Goal: Check status: Check status

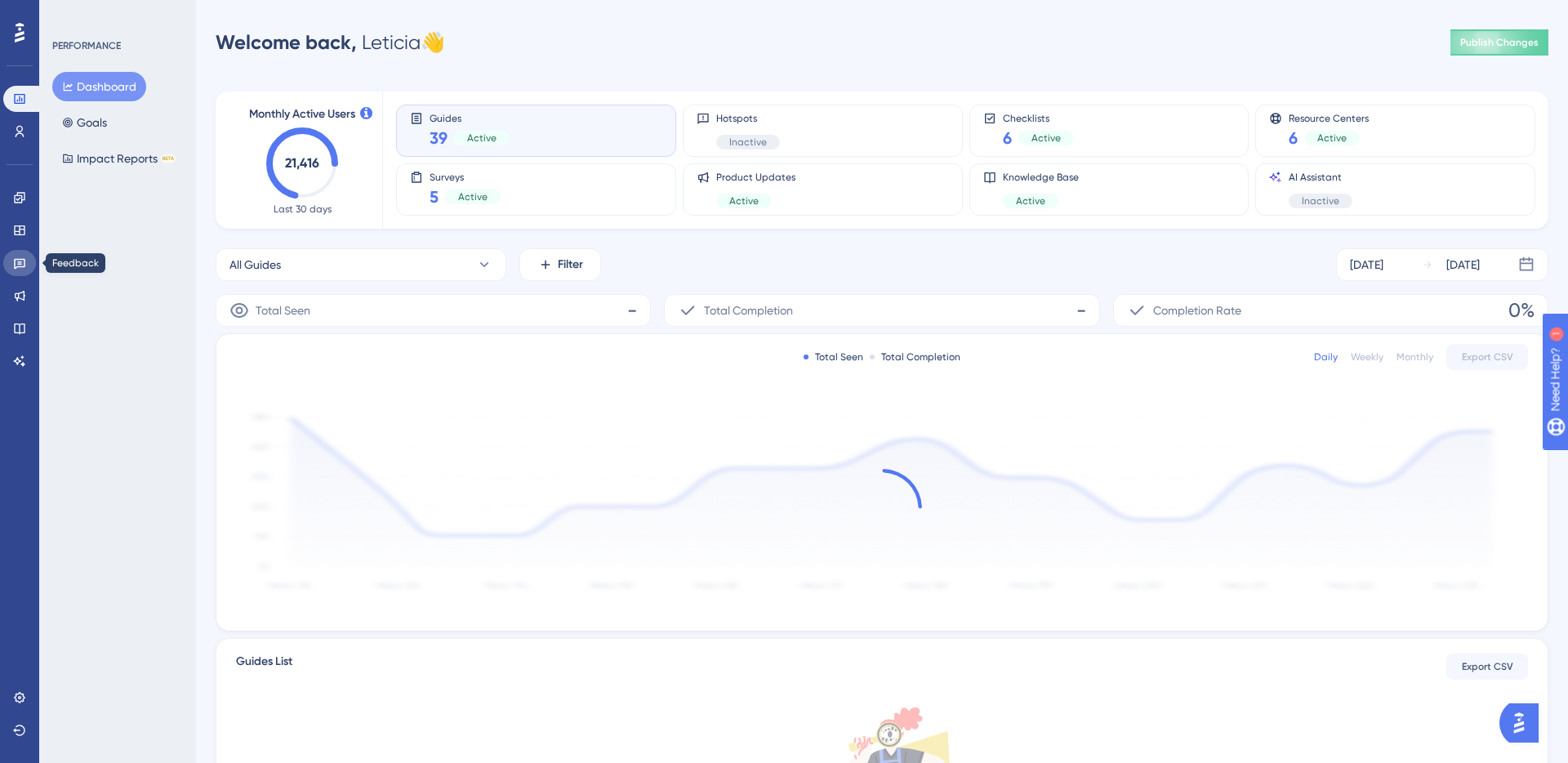
click at [13, 265] on icon at bounding box center [19, 263] width 13 height 13
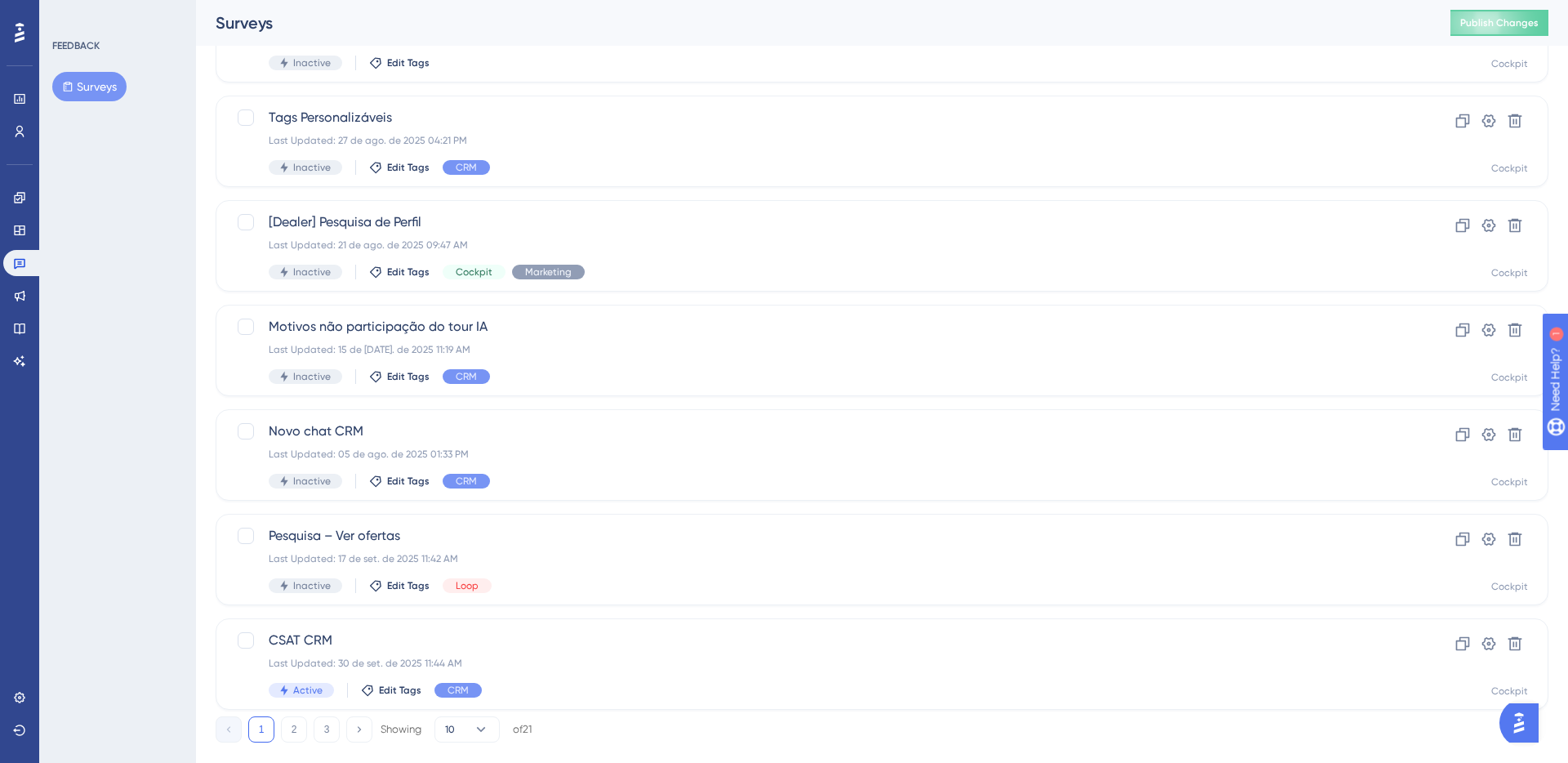
scroll to position [505, 0]
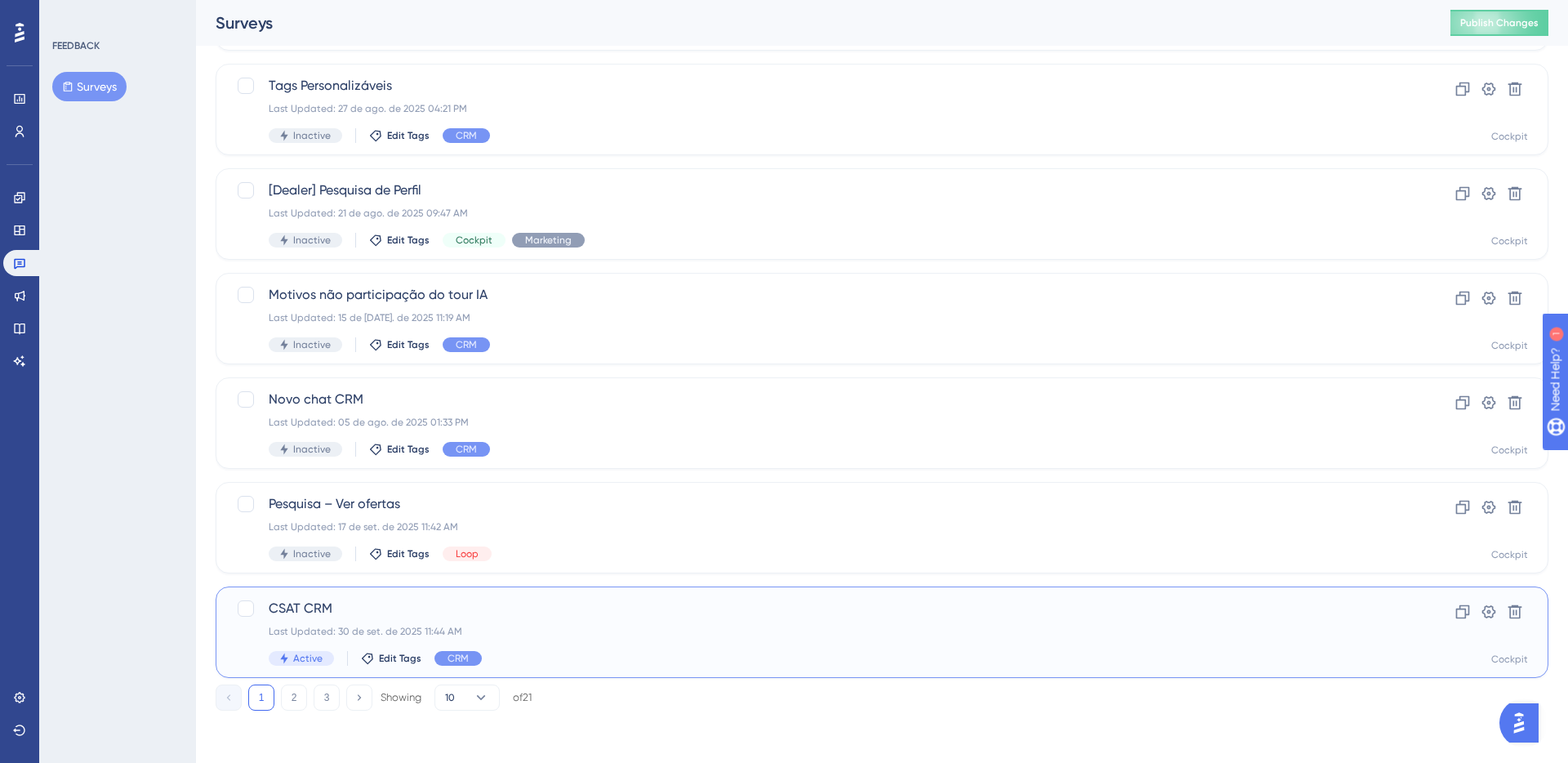
click at [696, 667] on div "CSAT CRM Last Updated: 30 de set. de 2025 11:44 AM Active Edit Tags CRM Clone S…" at bounding box center [882, 631] width 1333 height 91
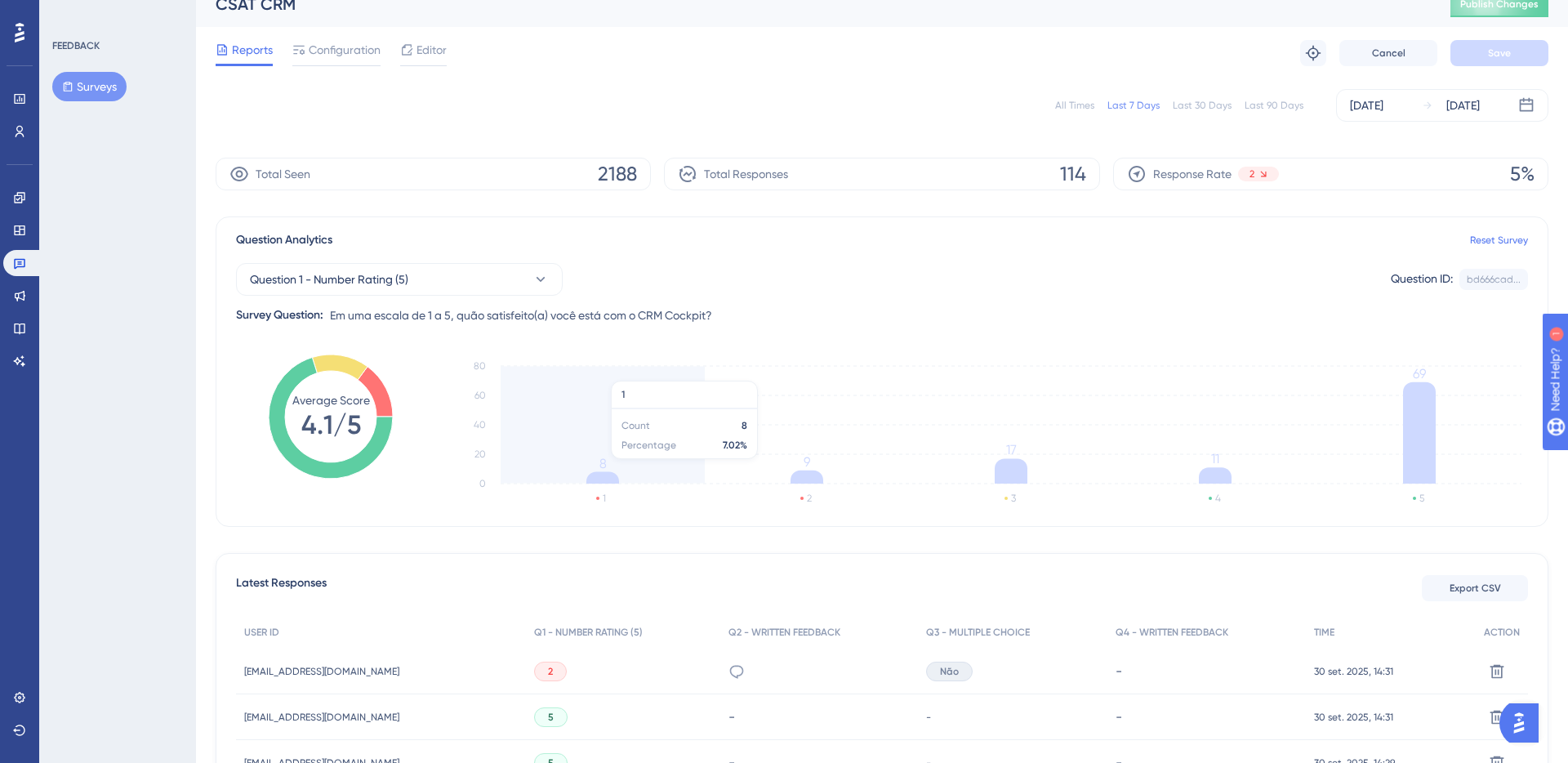
scroll to position [22, 0]
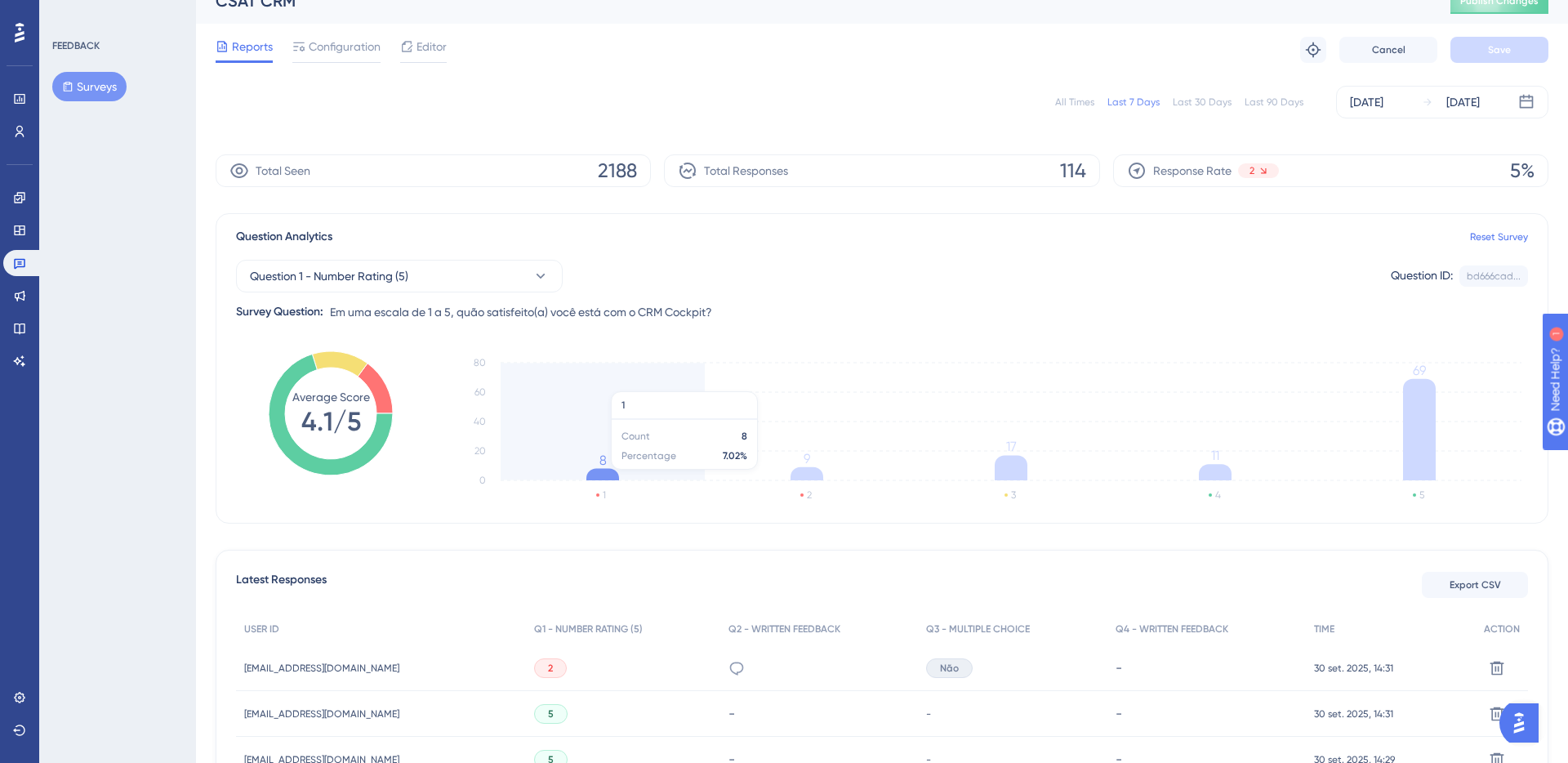
click at [616, 478] on icon at bounding box center [602, 474] width 33 height 11
click at [468, 269] on button "Question 1 - Number Rating (5)" at bounding box center [400, 276] width 327 height 33
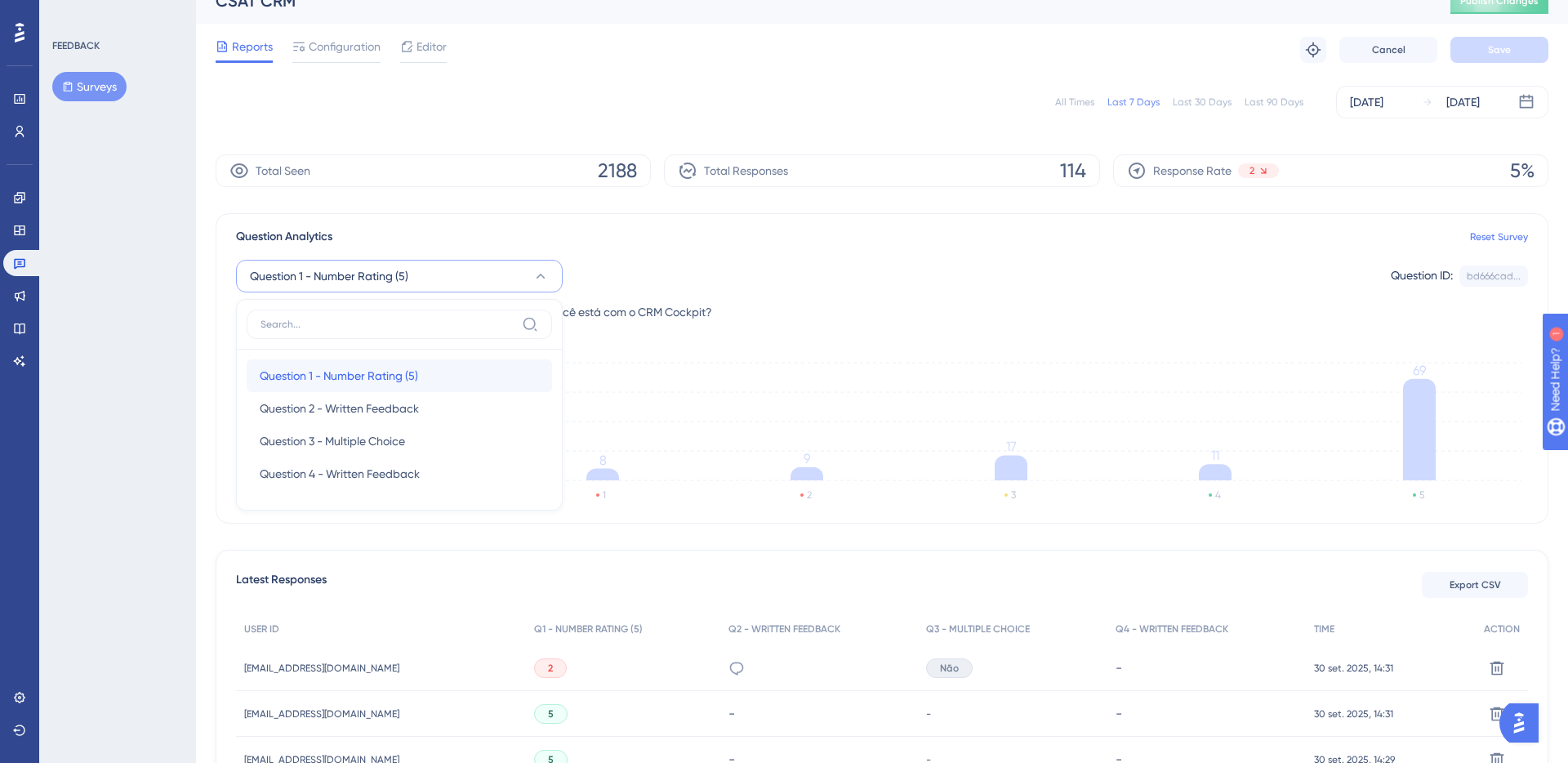
click at [362, 370] on span "Question 1 - Number Rating (5)" at bounding box center [339, 376] width 158 height 19
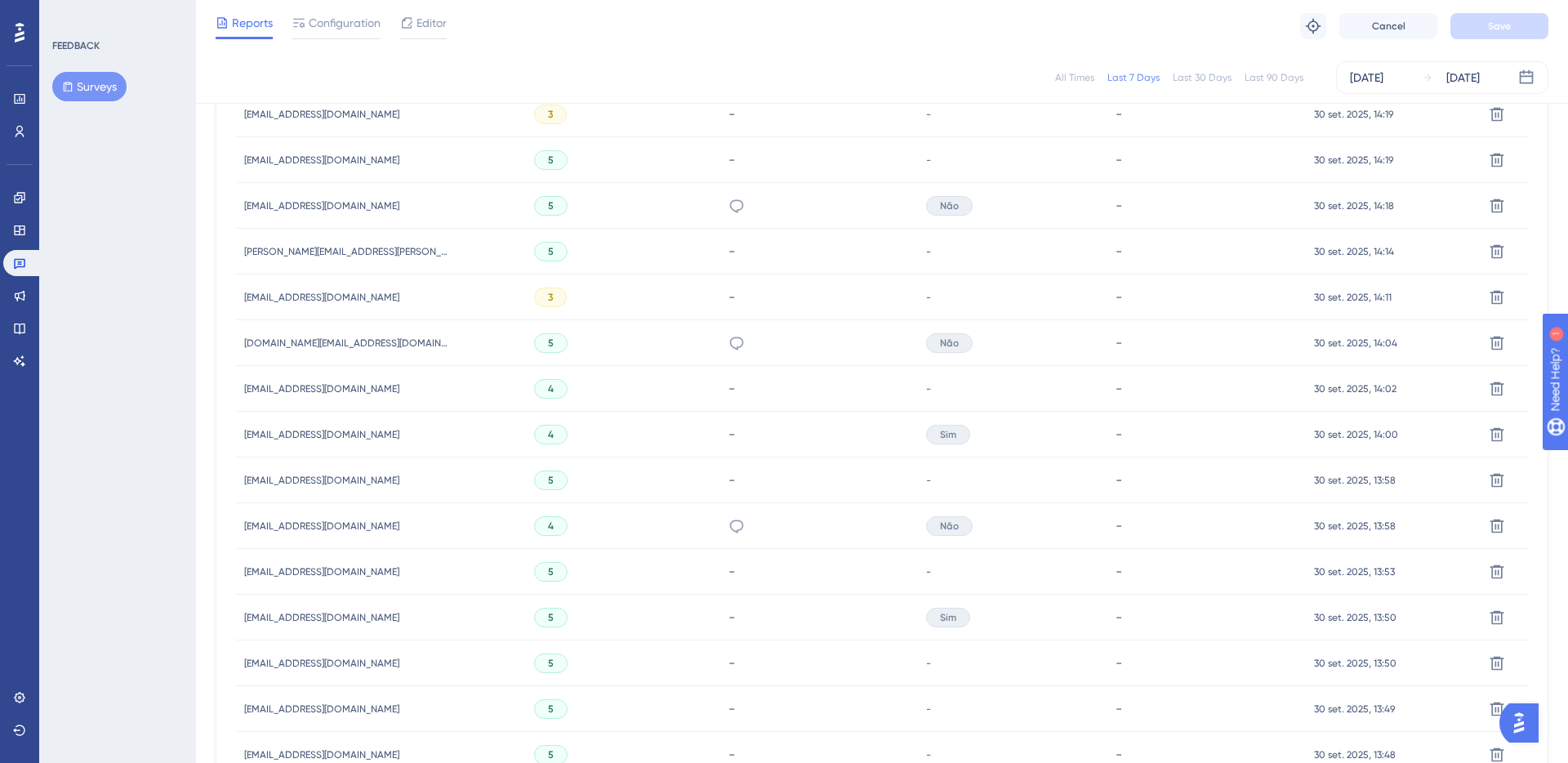
scroll to position [971, 0]
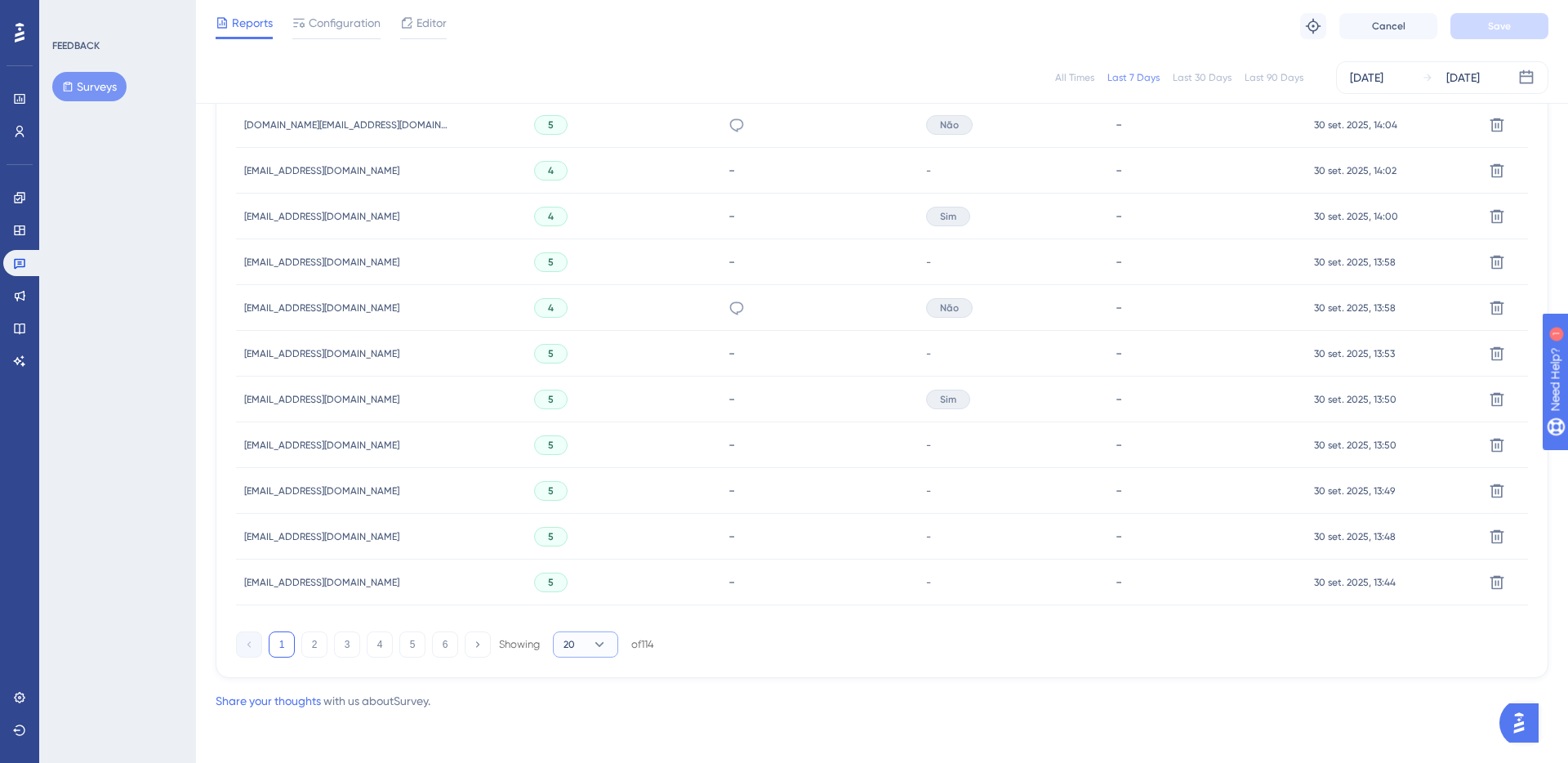
click at [604, 640] on icon at bounding box center [599, 645] width 16 height 16
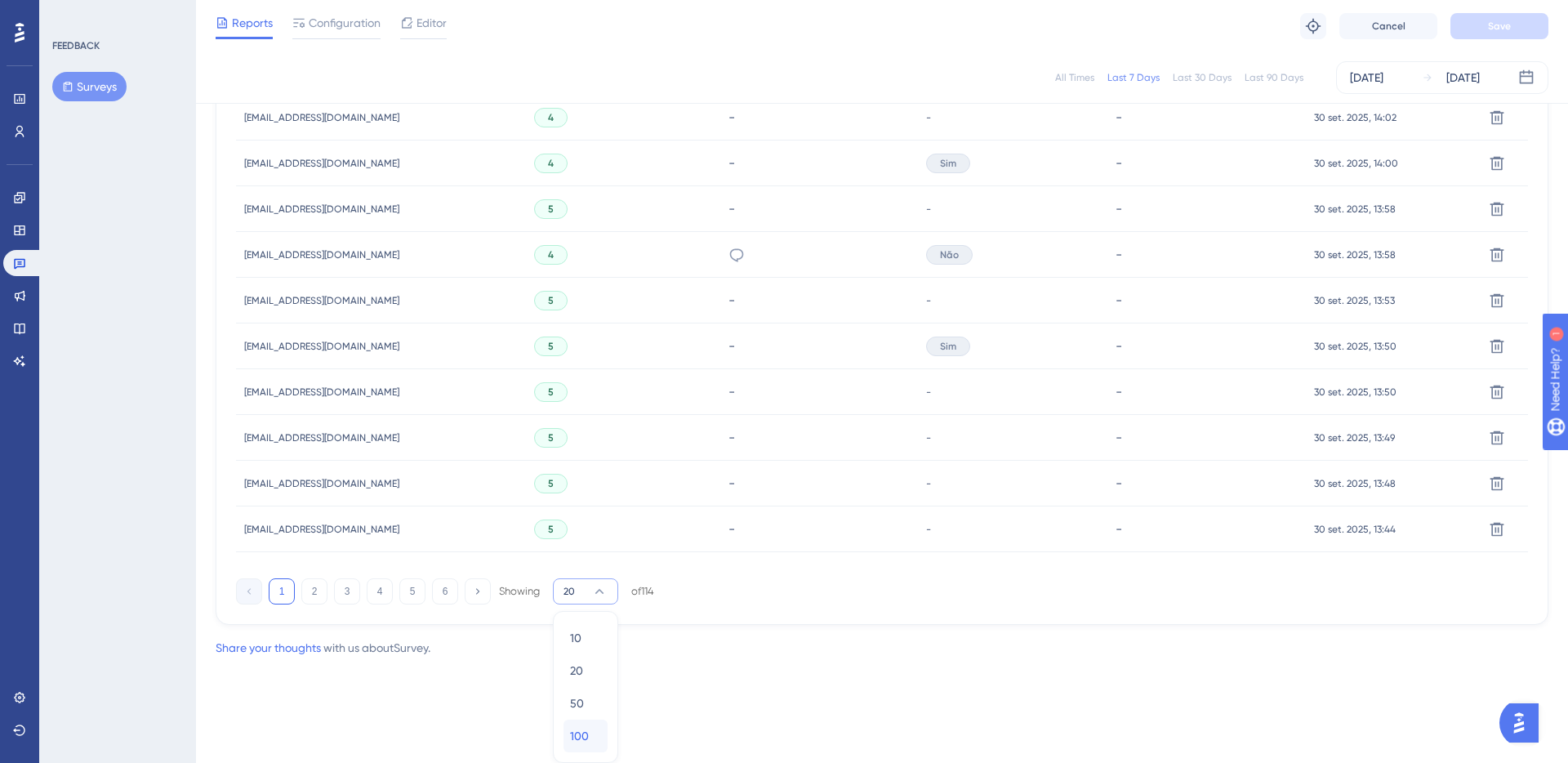
click at [581, 734] on span "100" at bounding box center [579, 736] width 19 height 19
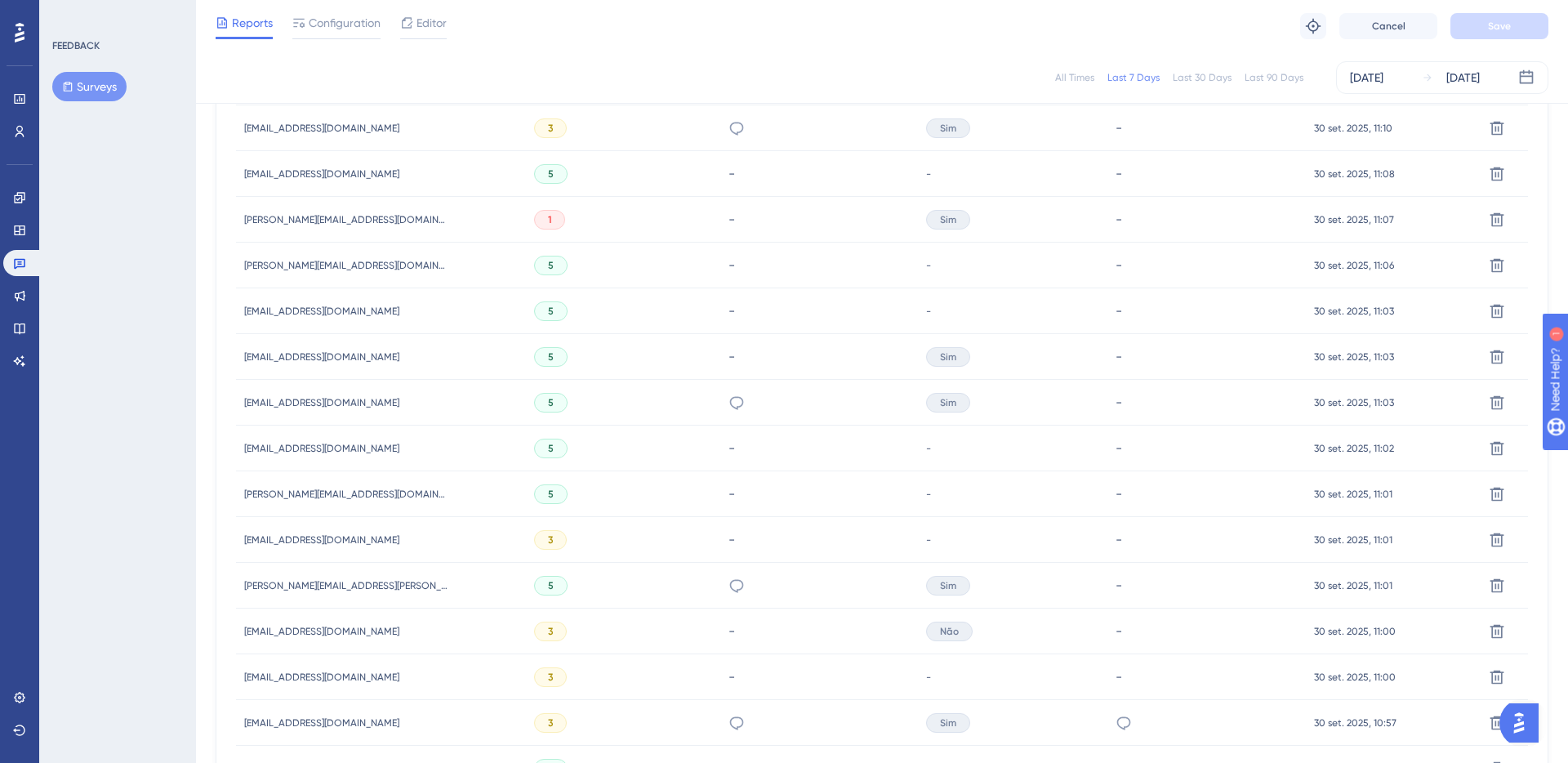
scroll to position [4630, 0]
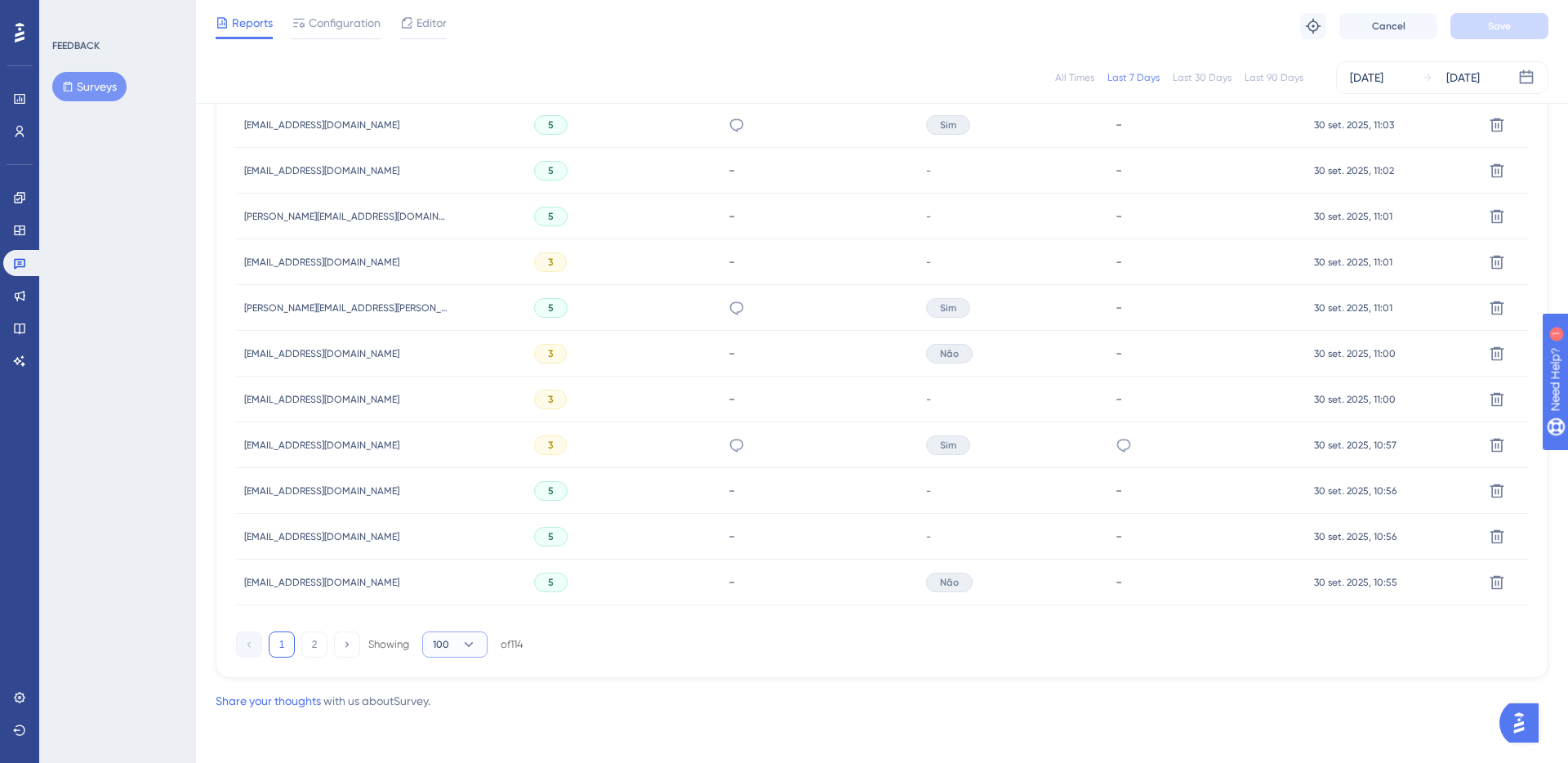
click at [478, 647] on button "100" at bounding box center [455, 645] width 65 height 27
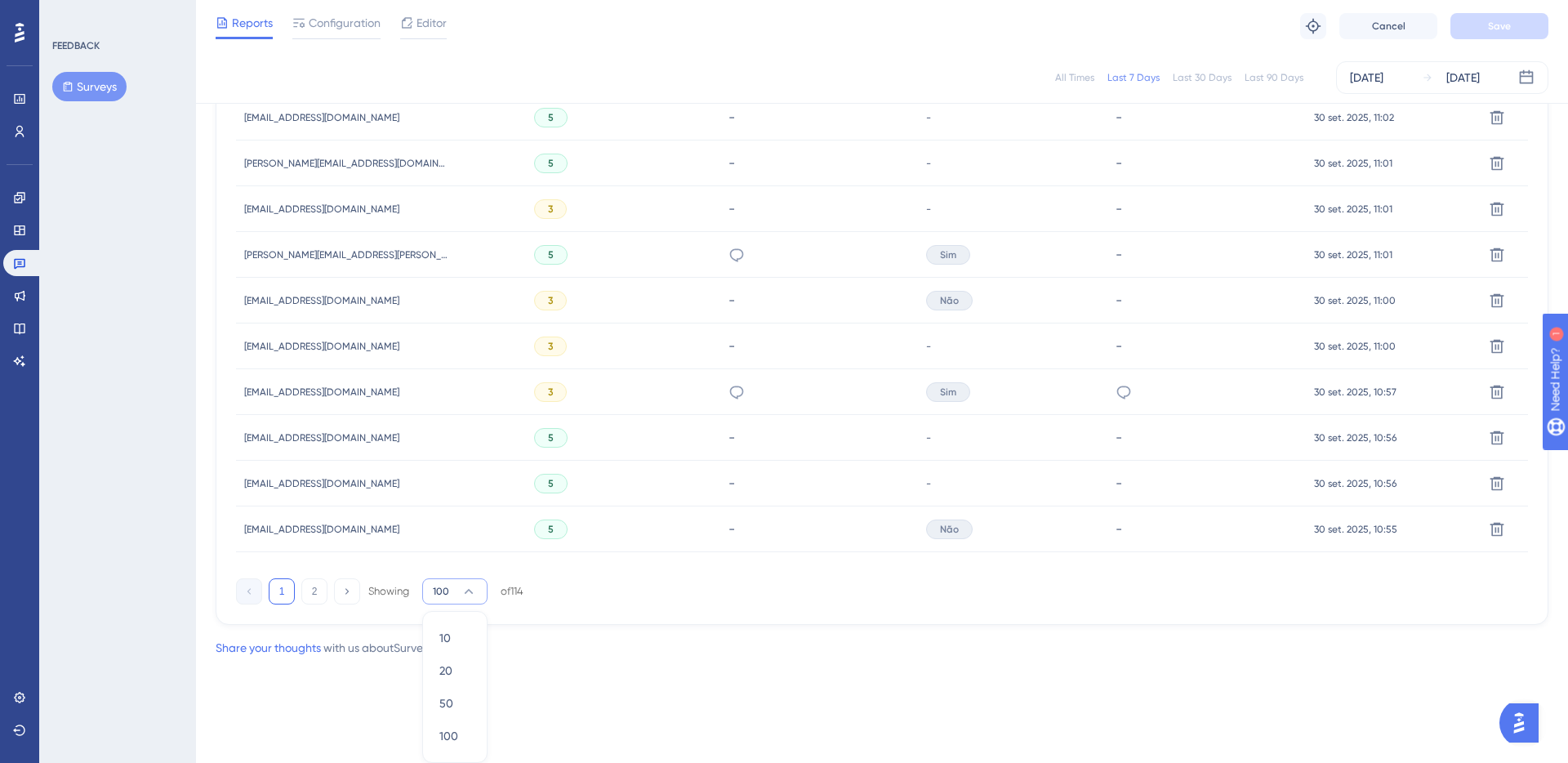
click at [512, 585] on div "of 114" at bounding box center [512, 591] width 23 height 15
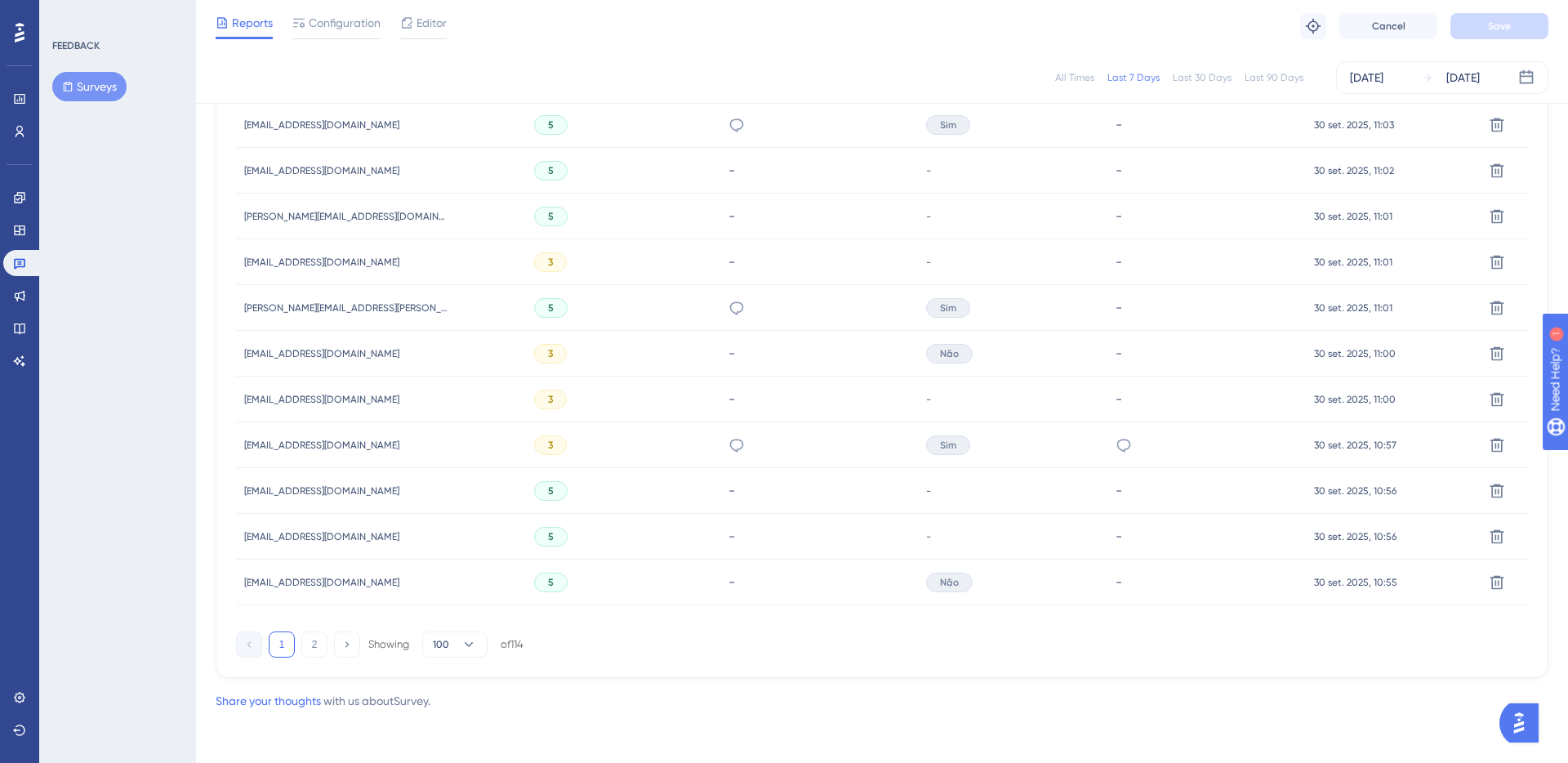
scroll to position [4630, 0]
click at [445, 652] on button "100" at bounding box center [455, 645] width 65 height 27
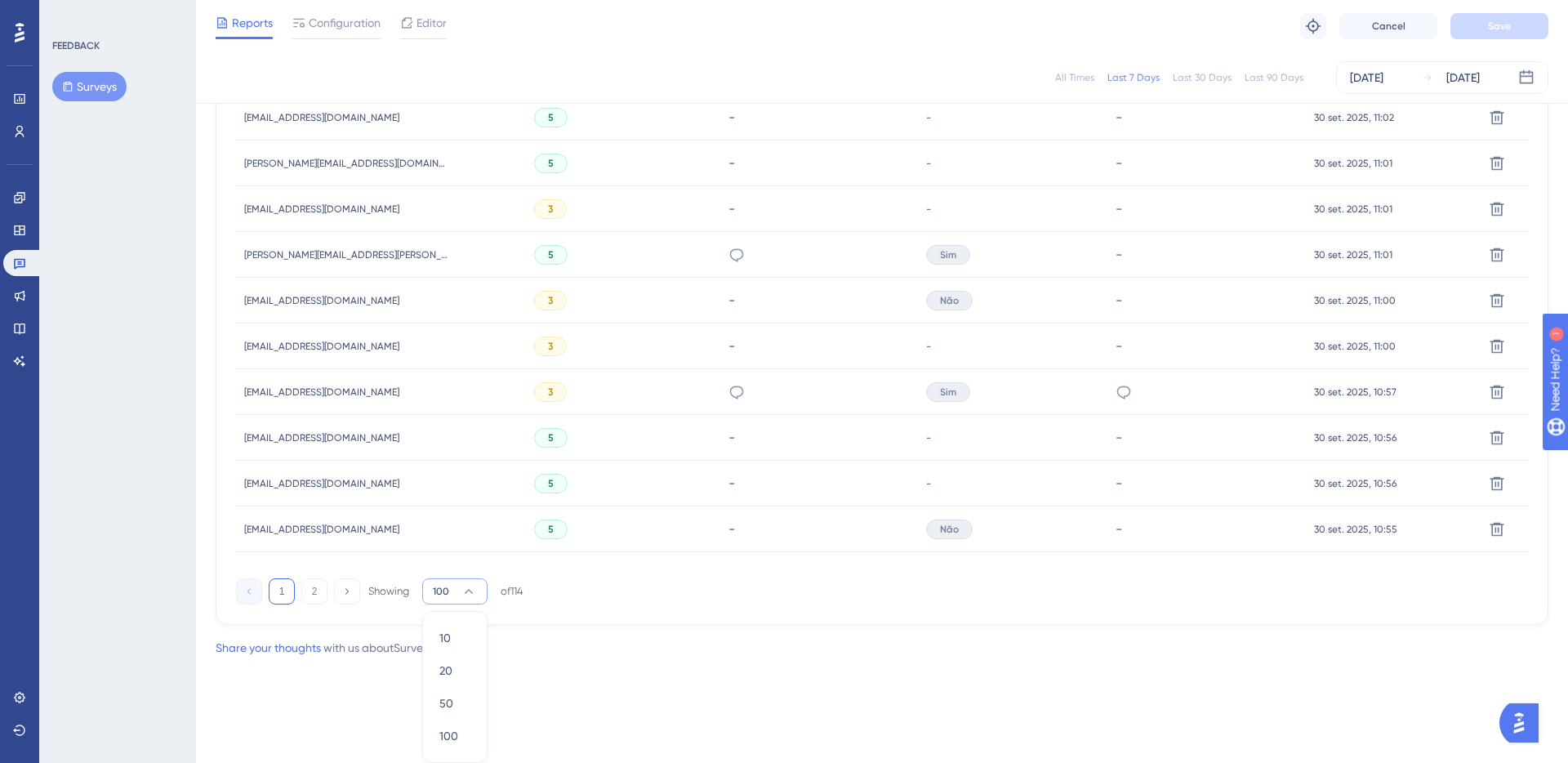
drag, startPoint x: 452, startPoint y: 591, endPoint x: 413, endPoint y: 591, distance: 39.0
click at [413, 591] on div "Showing 100 10 10 20 20 50 50 100 100 of 114" at bounding box center [446, 591] width 156 height 27
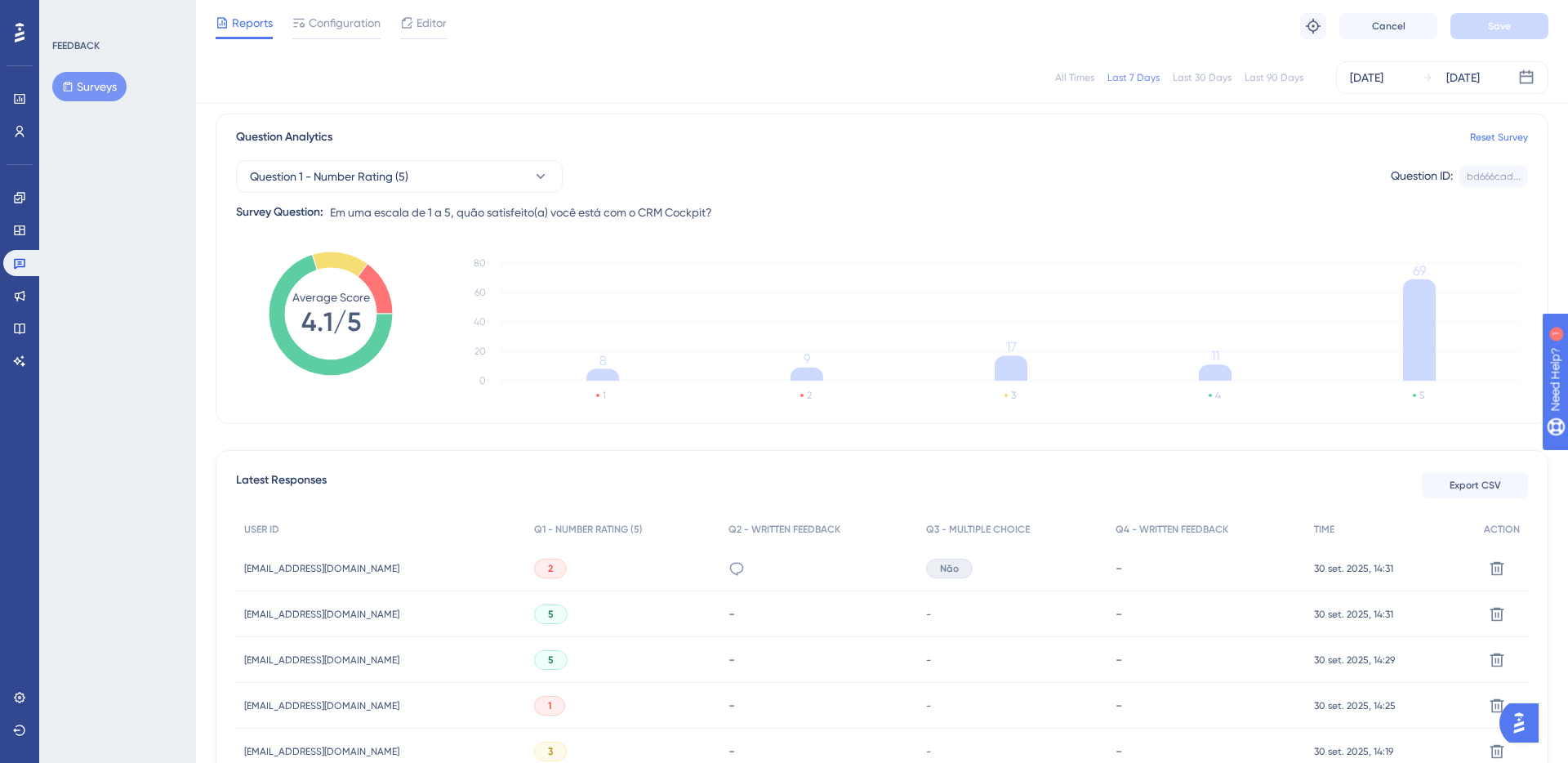
scroll to position [141, 0]
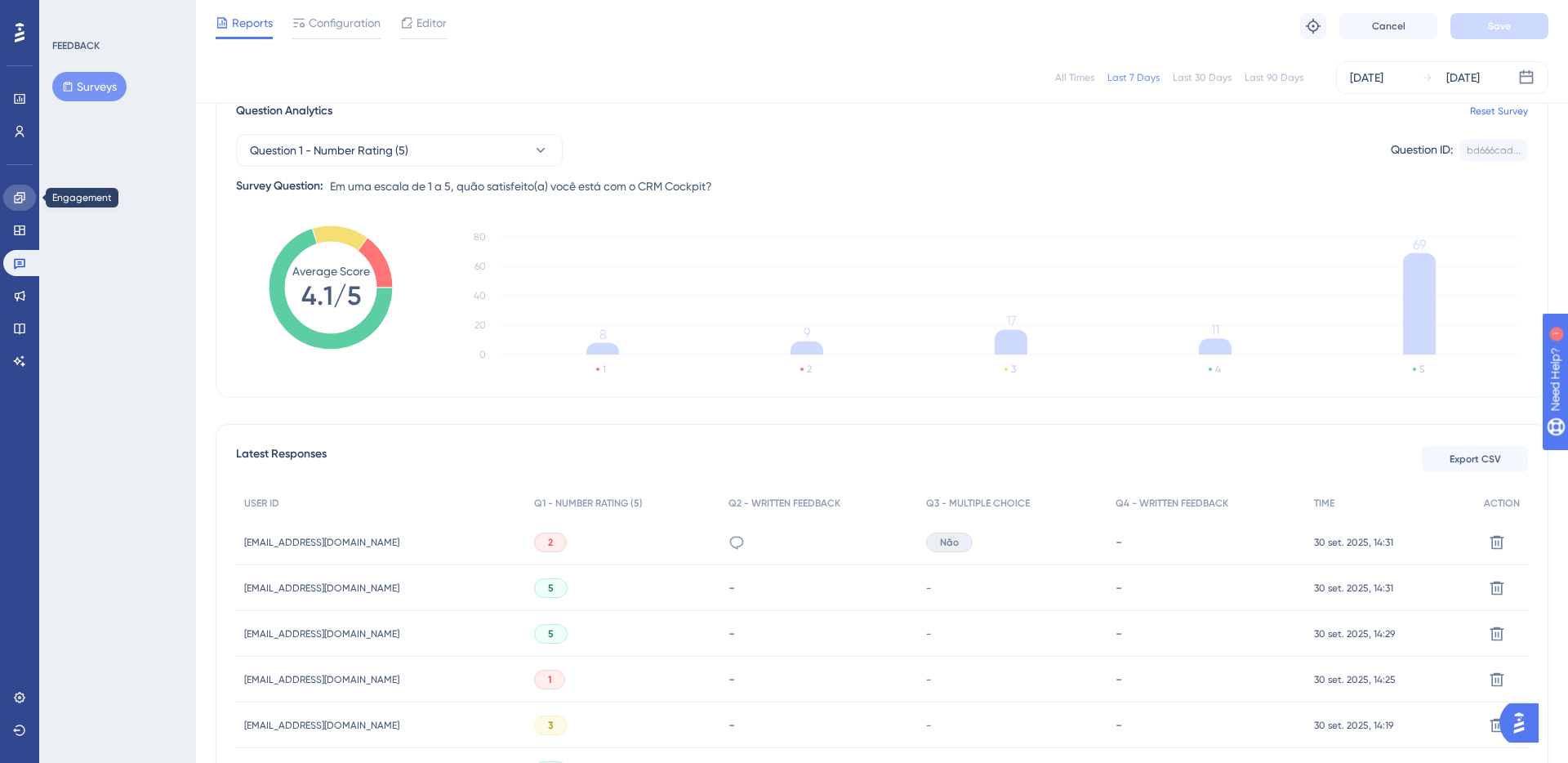
click at [11, 202] on link at bounding box center [19, 198] width 33 height 27
